Goal: Task Accomplishment & Management: Use online tool/utility

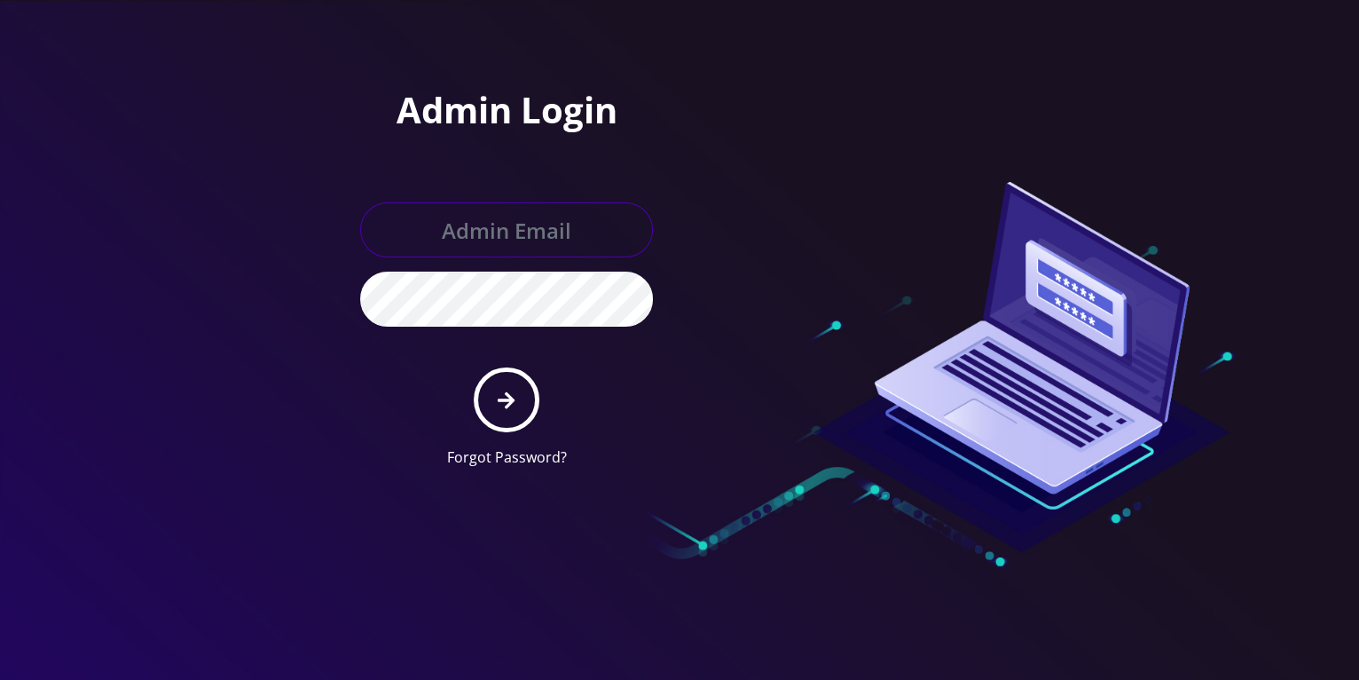
click at [512, 240] on input "text" at bounding box center [506, 229] width 293 height 55
type input "[PERSON_NAME][EMAIL_ADDRESS][DOMAIN_NAME]"
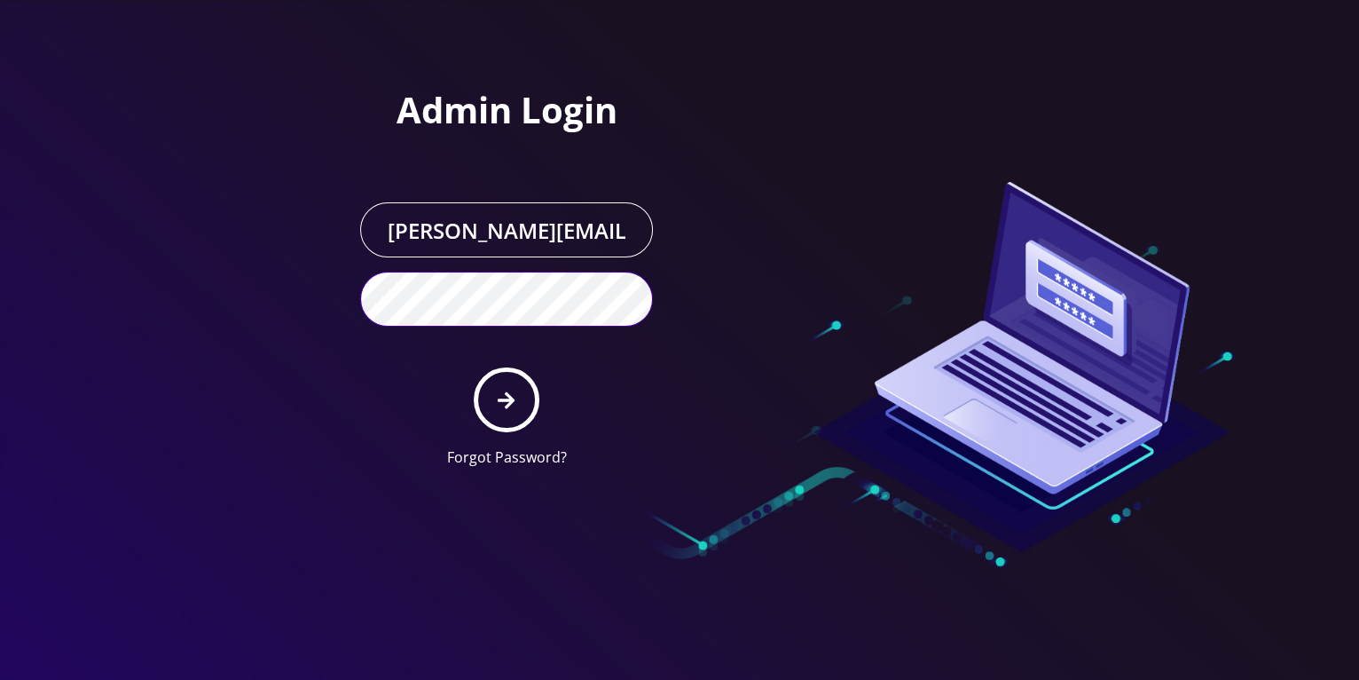
click at [474, 367] on button "submit" at bounding box center [506, 399] width 65 height 65
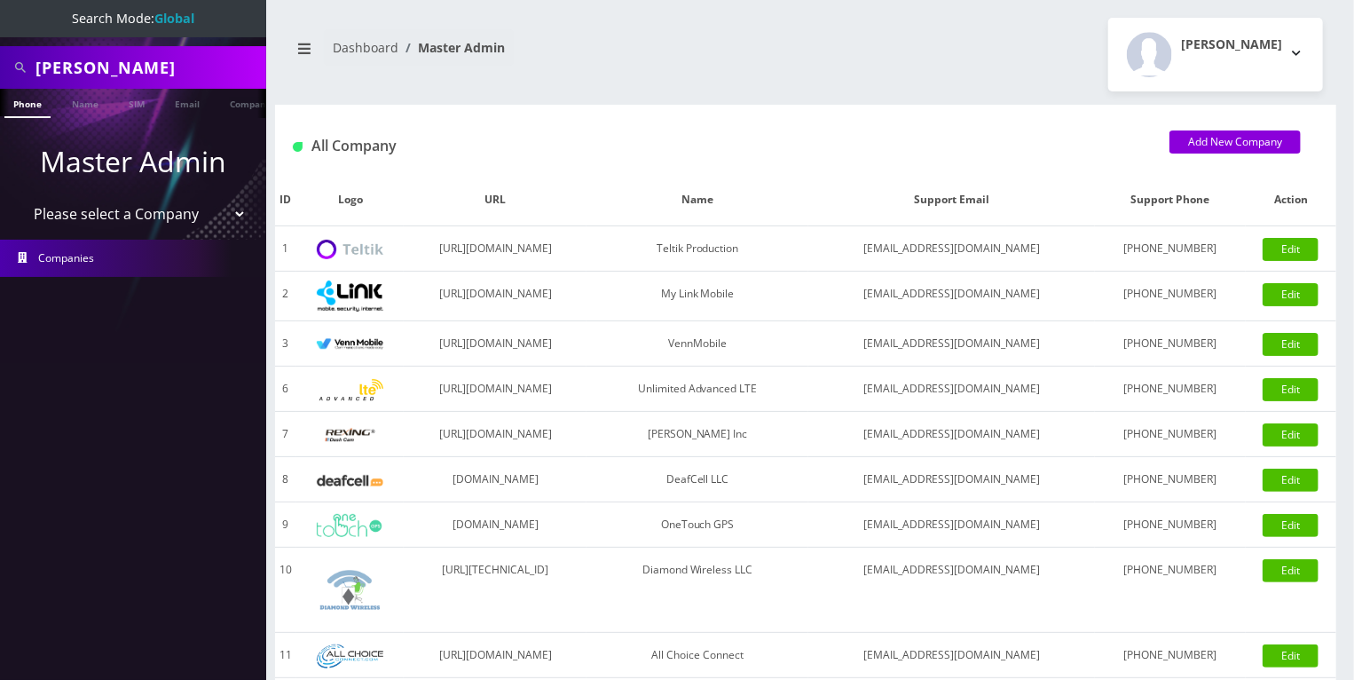
click at [87, 67] on input "[PERSON_NAME]" at bounding box center [148, 68] width 226 height 34
click at [86, 67] on input "[PERSON_NAME]" at bounding box center [148, 68] width 226 height 34
paste input "[PERSON_NAME] (IoT)"
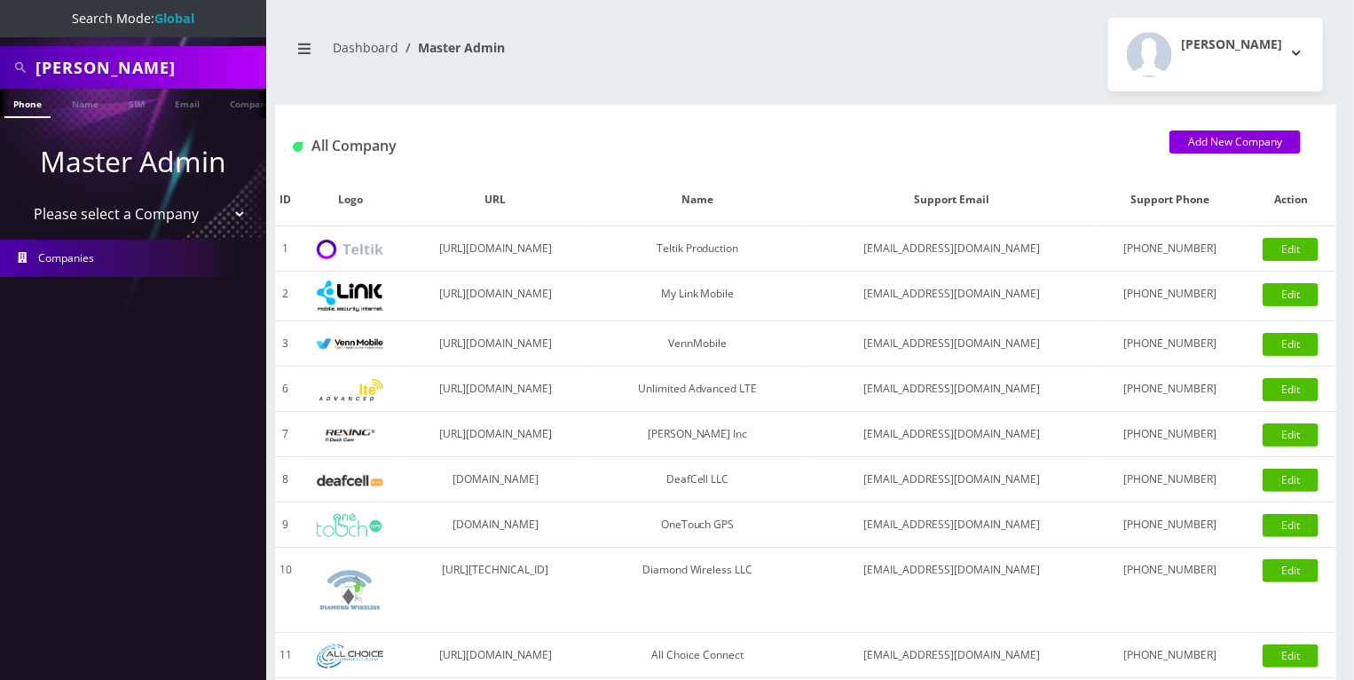
type input "[PERSON_NAME]"
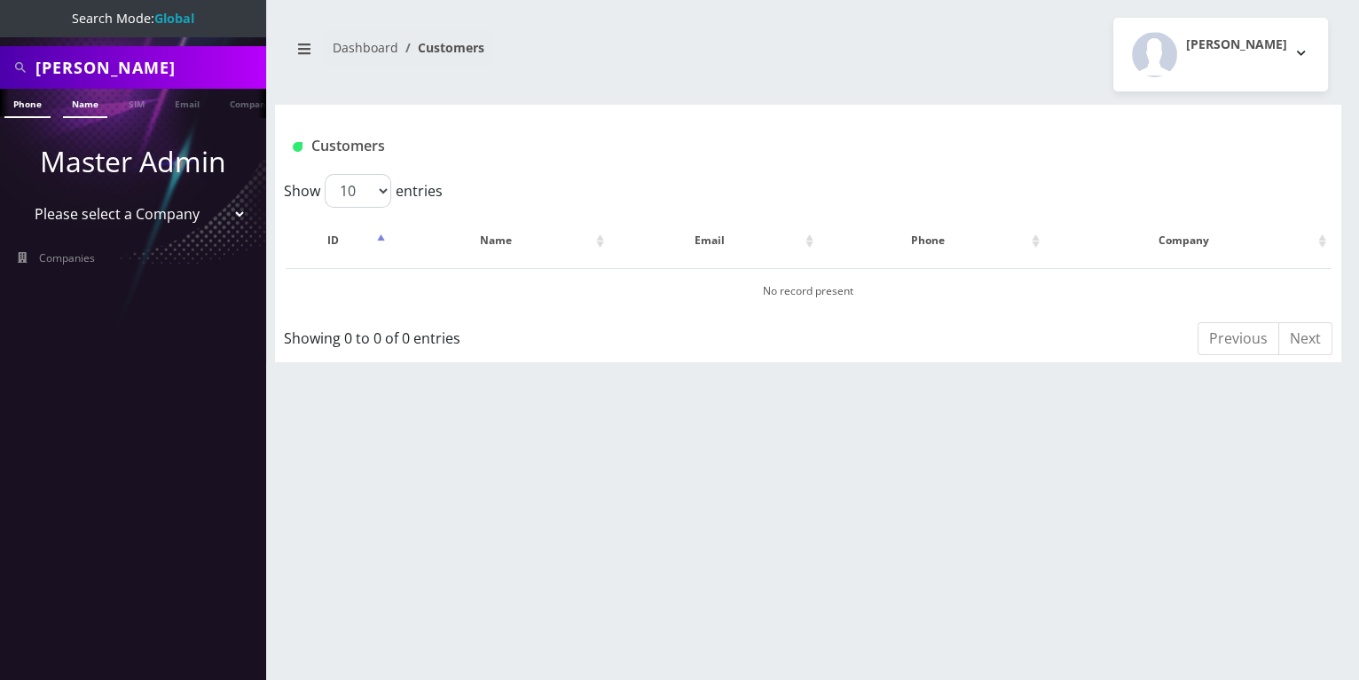
click at [91, 113] on link "Name" at bounding box center [85, 103] width 44 height 29
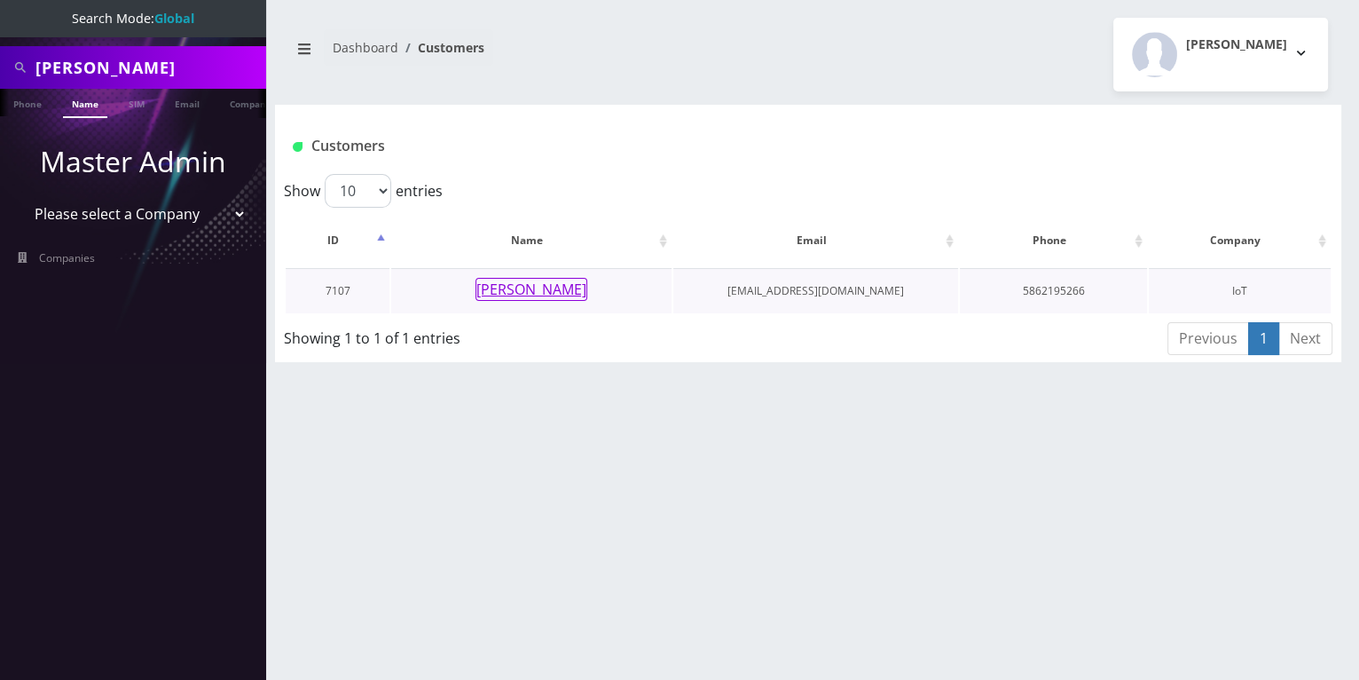
click at [532, 299] on button "[PERSON_NAME]" at bounding box center [532, 289] width 112 height 23
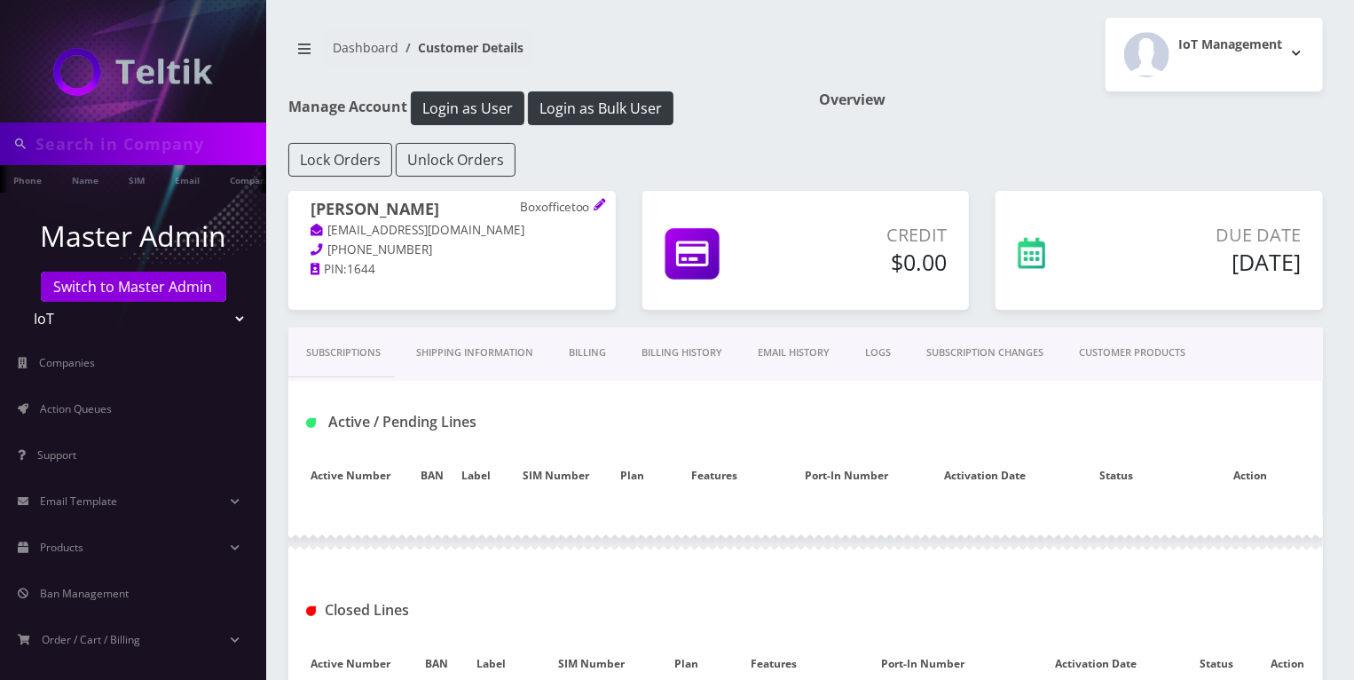
type input "[PERSON_NAME]"
